Goal: Task Accomplishment & Management: Complete application form

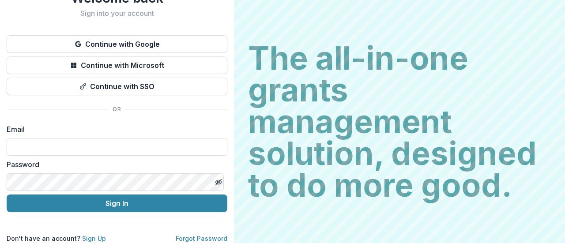
scroll to position [45, 0]
click at [42, 145] on input at bounding box center [117, 147] width 221 height 18
paste input "**********"
type input "**********"
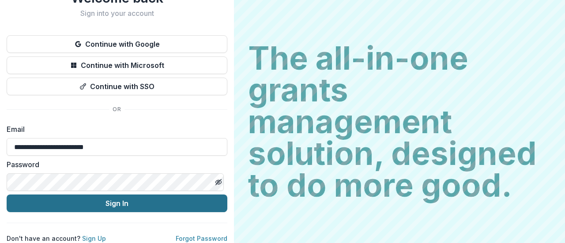
click at [110, 197] on button "Sign In" at bounding box center [117, 204] width 221 height 18
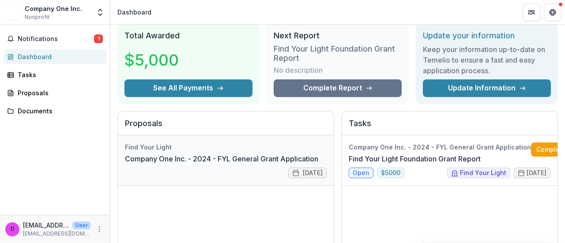
scroll to position [44, 0]
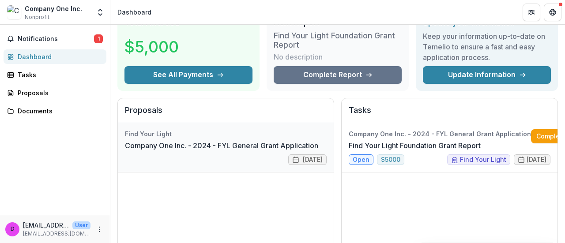
click at [155, 140] on link "Company One Inc. - 2024 - FYL General Grant Application" at bounding box center [221, 145] width 193 height 11
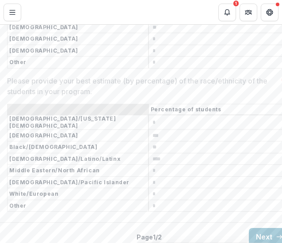
scroll to position [1863, 0]
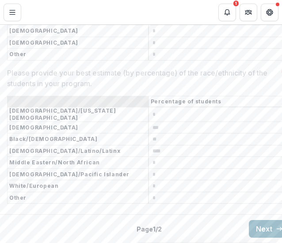
click at [267, 220] on button "Next" at bounding box center [268, 229] width 41 height 18
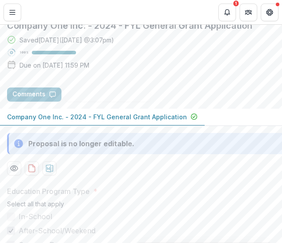
scroll to position [44, 0]
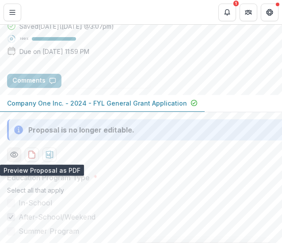
click at [13, 153] on circle "Preview 4e4d3b46-9cb7-42f4-b745-c3a2bbce35f6-0.pdf" at bounding box center [14, 154] width 3 height 3
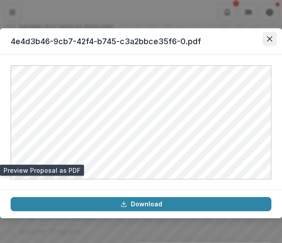
click at [267, 38] on icon "Close" at bounding box center [269, 38] width 5 height 5
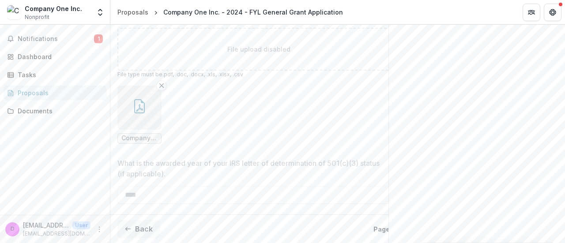
scroll to position [2006, 0]
click at [101, 227] on icon "More" at bounding box center [99, 229] width 7 height 7
click at [133, 223] on button "Logout" at bounding box center [157, 225] width 94 height 15
